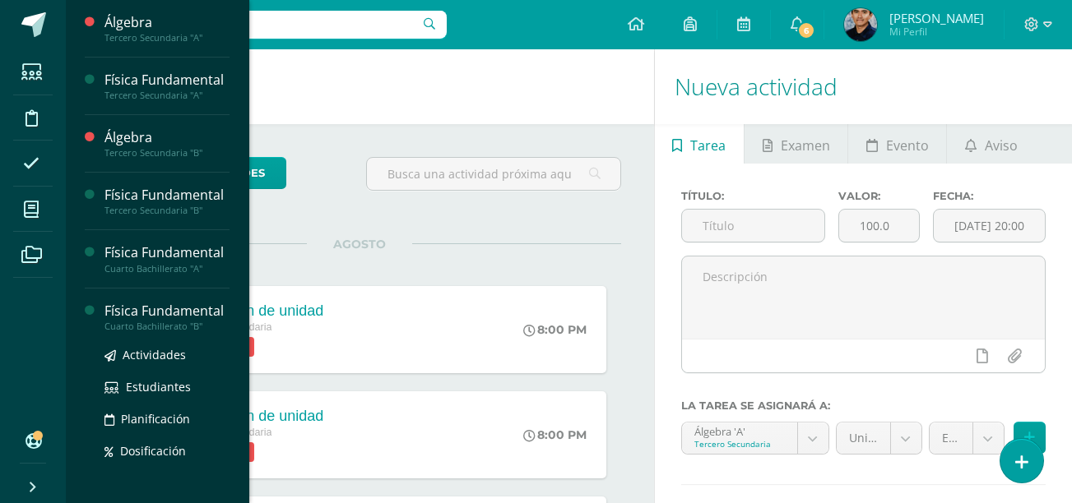
scroll to position [238, 0]
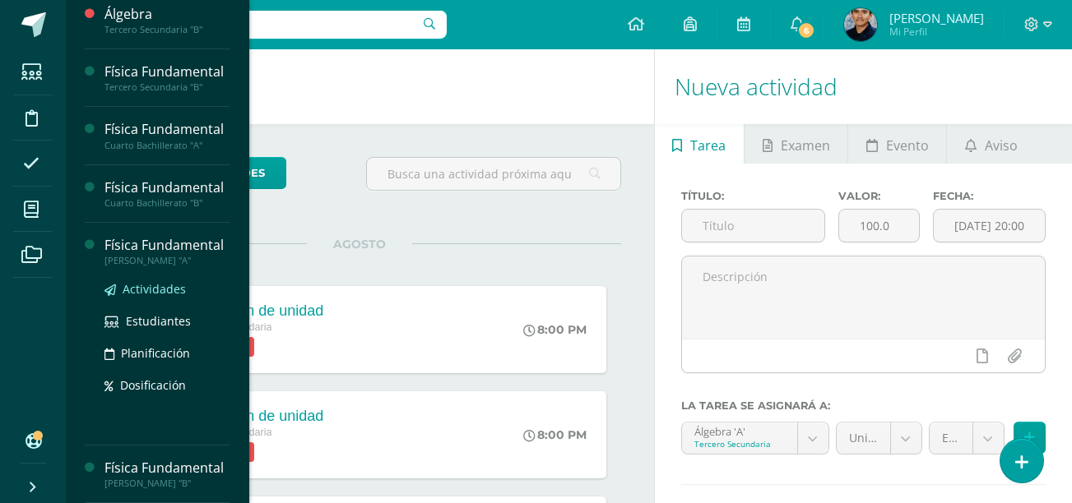
click at [169, 281] on span "Actividades" at bounding box center [154, 289] width 63 height 16
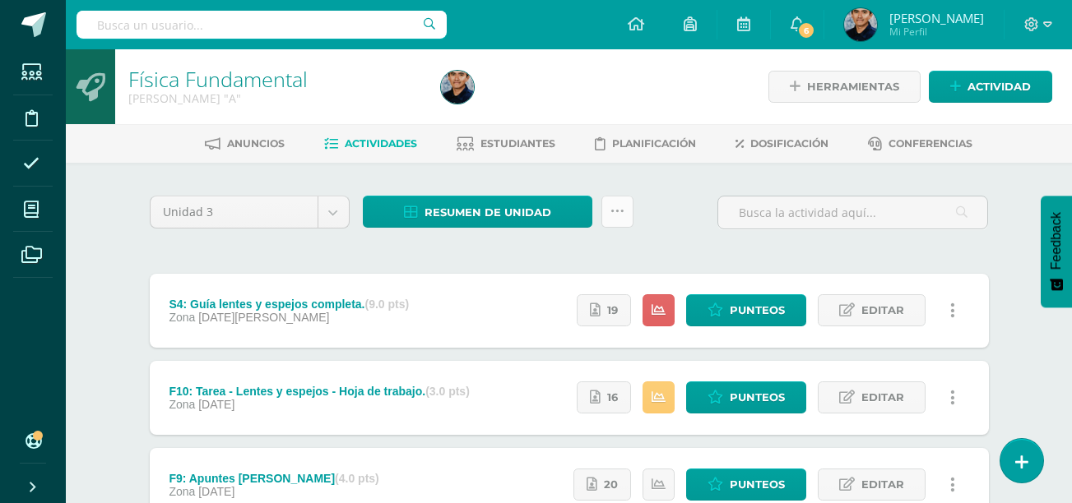
click at [607, 225] on link at bounding box center [617, 212] width 32 height 32
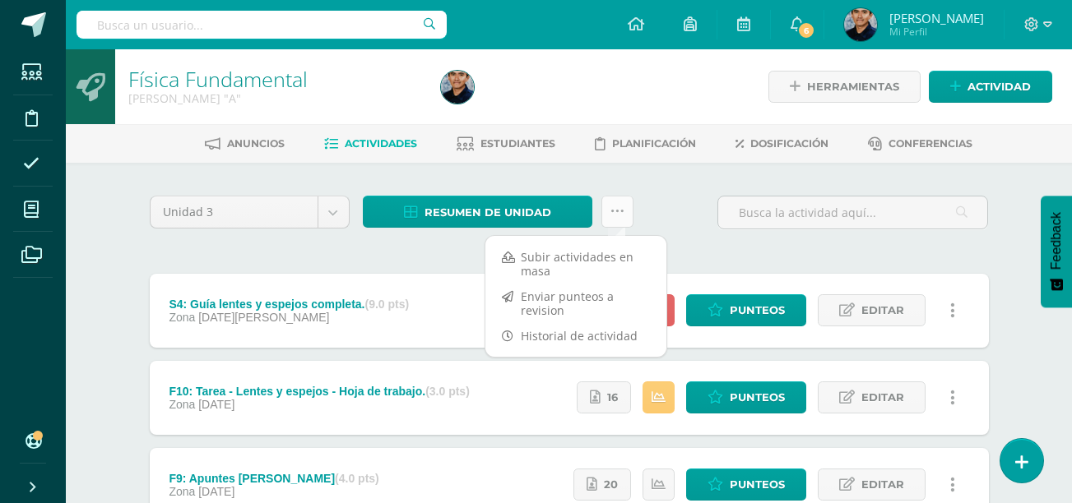
click at [618, 219] on link at bounding box center [617, 212] width 32 height 32
click at [579, 260] on link "Subir actividades en masa" at bounding box center [575, 263] width 181 height 39
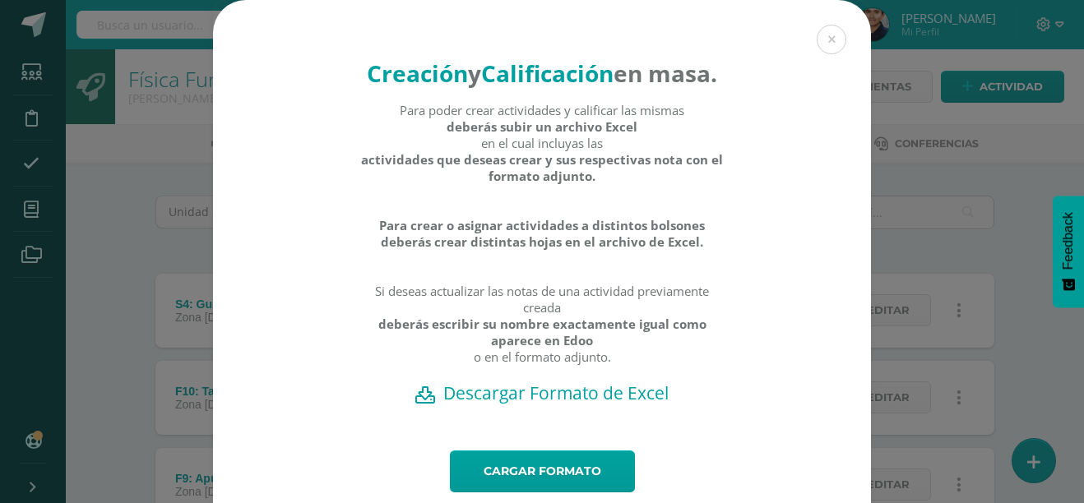
click at [122, 169] on div "Creación y Calificación en masa. Para poder crear actividades y calificar las m…" at bounding box center [542, 277] width 1071 height 554
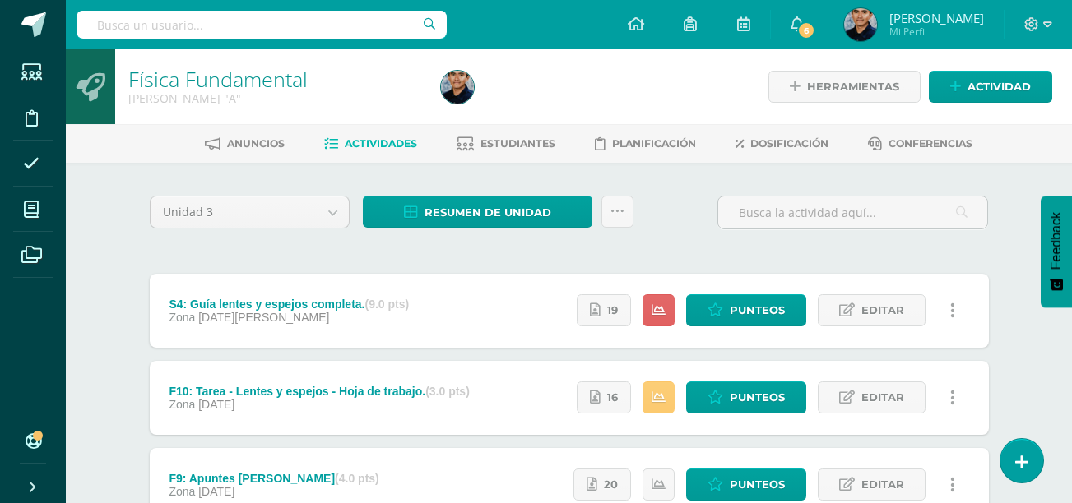
click at [636, 216] on div "Resumen de unidad Descargar como HTML Descargar como PDF Descargar como XLS" at bounding box center [498, 219] width 284 height 47
click at [611, 216] on icon at bounding box center [617, 212] width 14 height 14
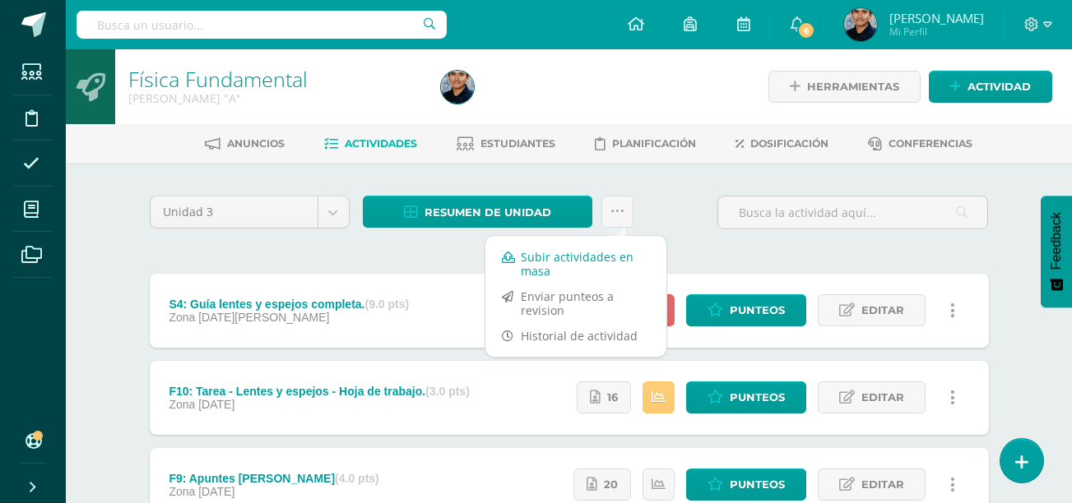
click at [583, 263] on link "Subir actividades en masa" at bounding box center [575, 263] width 181 height 39
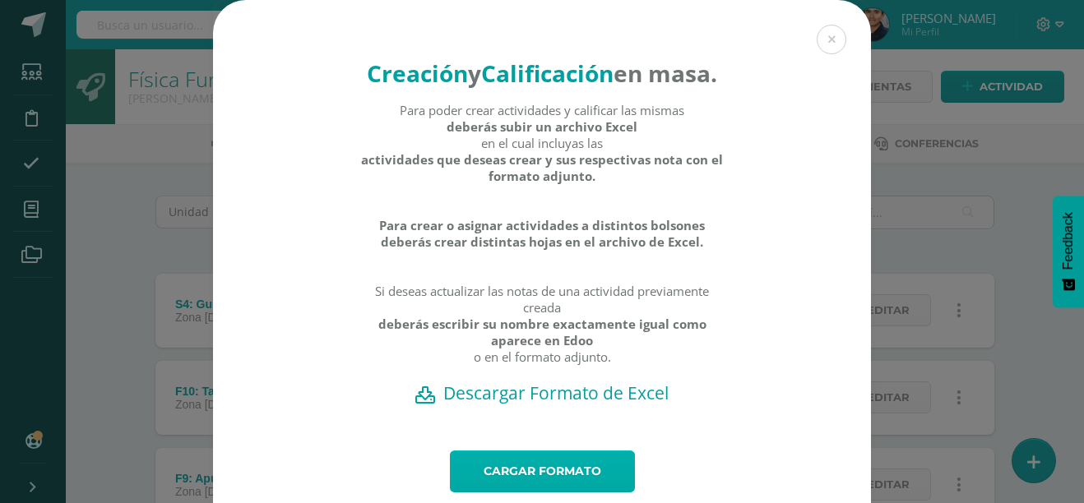
click at [521, 491] on link "Cargar formato" at bounding box center [542, 472] width 185 height 42
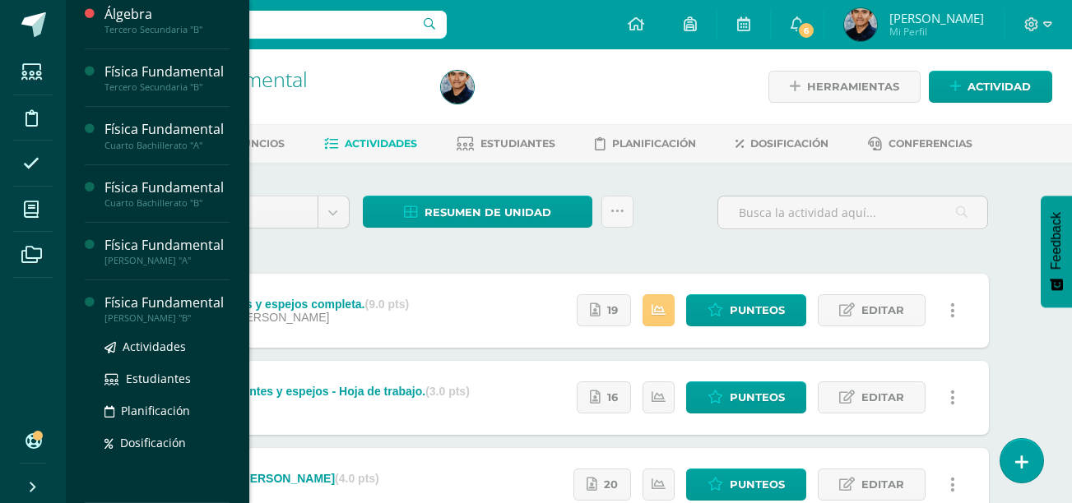
scroll to position [237, 0]
click at [132, 350] on span "Actividades" at bounding box center [154, 347] width 63 height 16
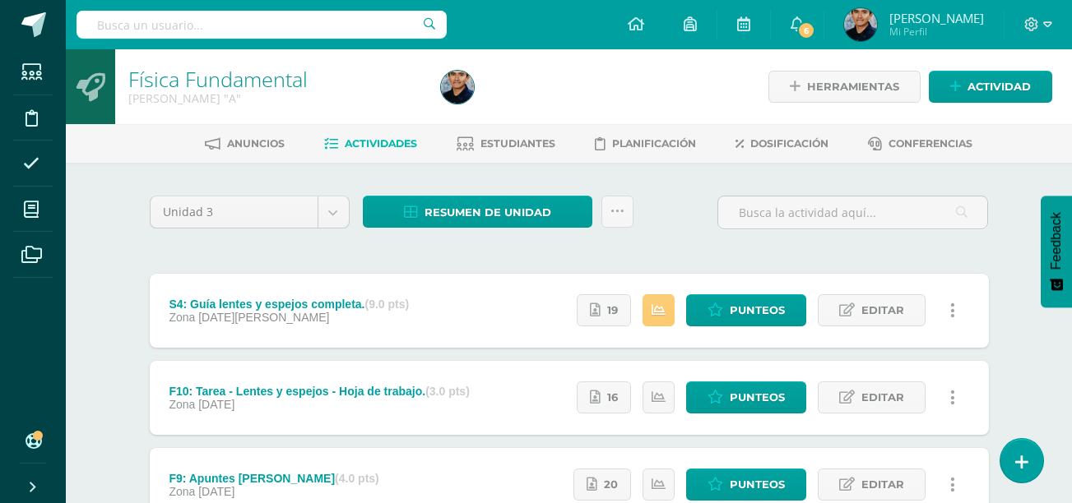
scroll to position [72, 0]
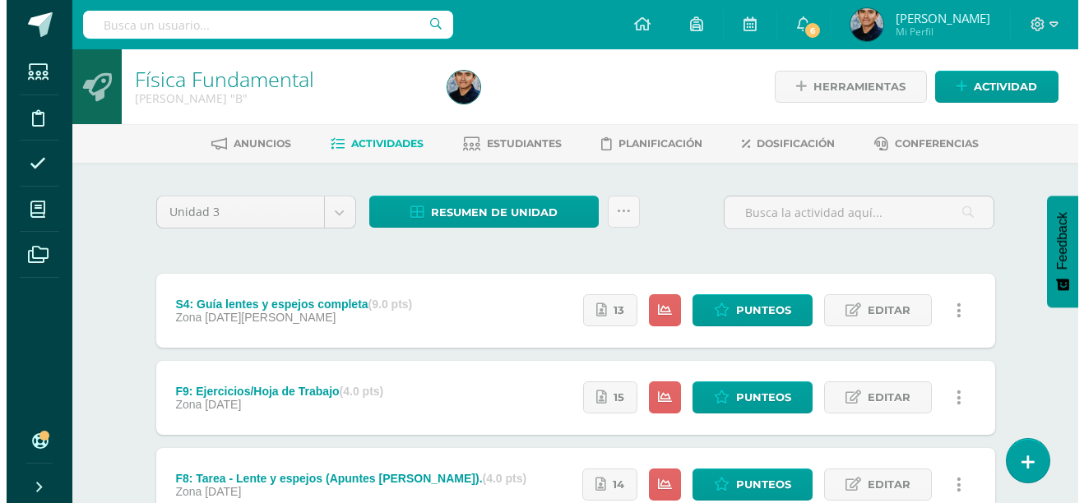
scroll to position [4, 0]
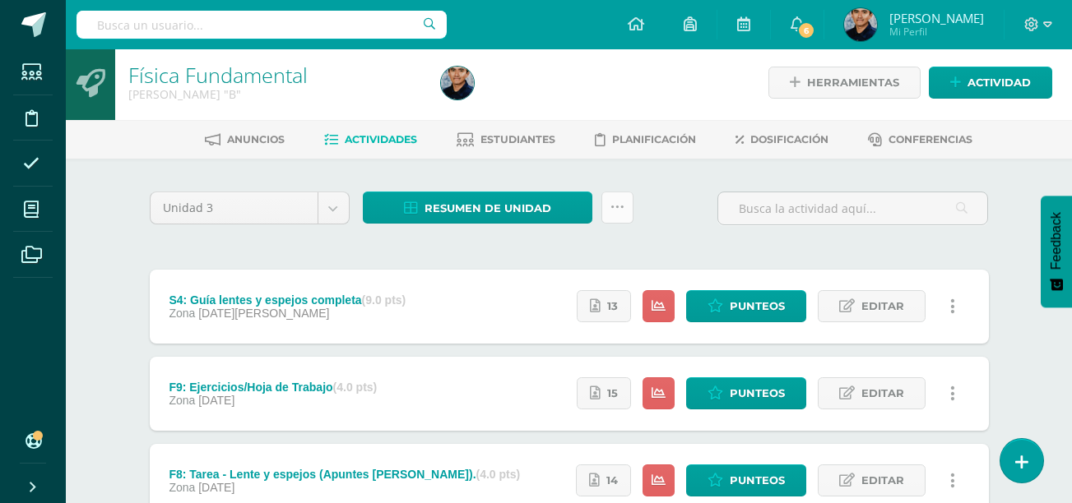
click at [629, 215] on link at bounding box center [617, 208] width 32 height 32
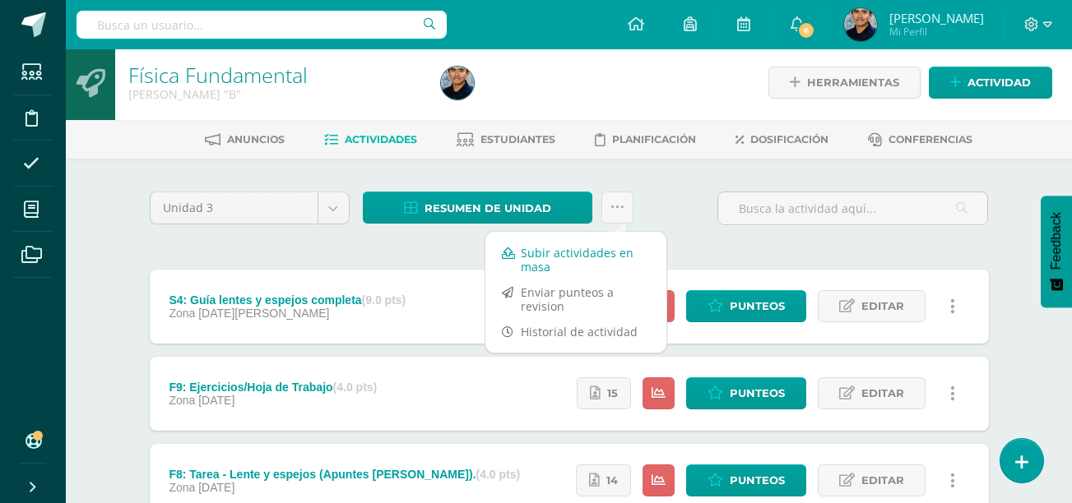
click at [584, 265] on link "Subir actividades en masa" at bounding box center [575, 259] width 181 height 39
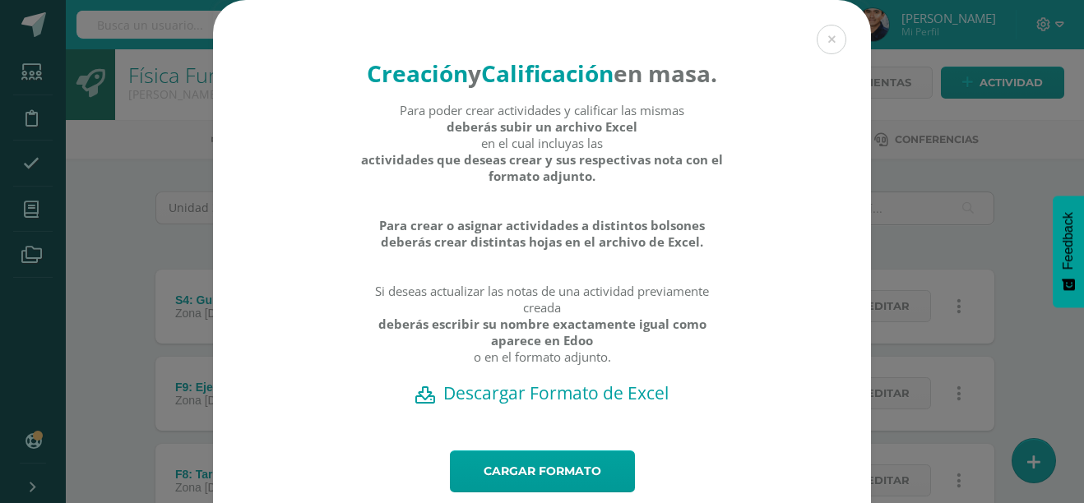
scroll to position [54, 0]
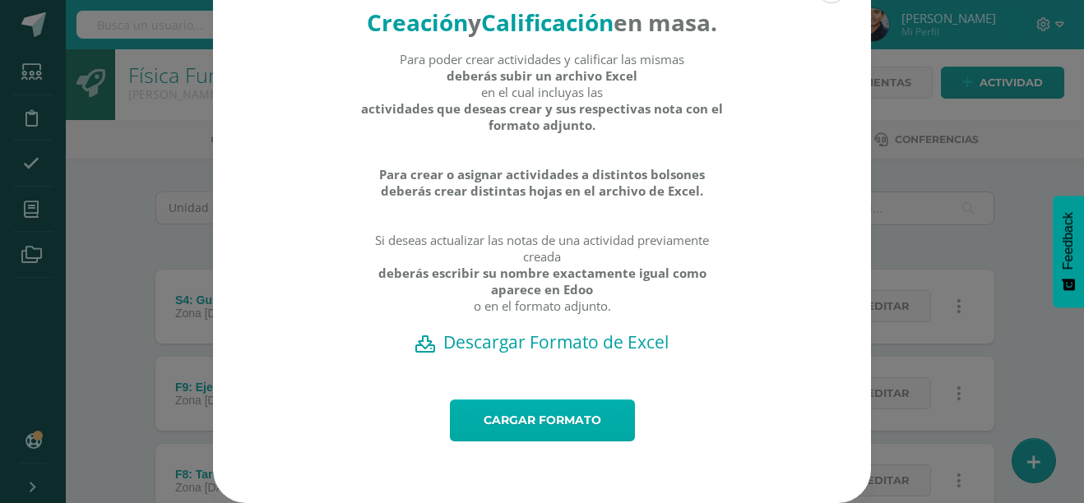
click at [504, 438] on link "Cargar formato" at bounding box center [542, 421] width 185 height 42
